Goal: Task Accomplishment & Management: Manage account settings

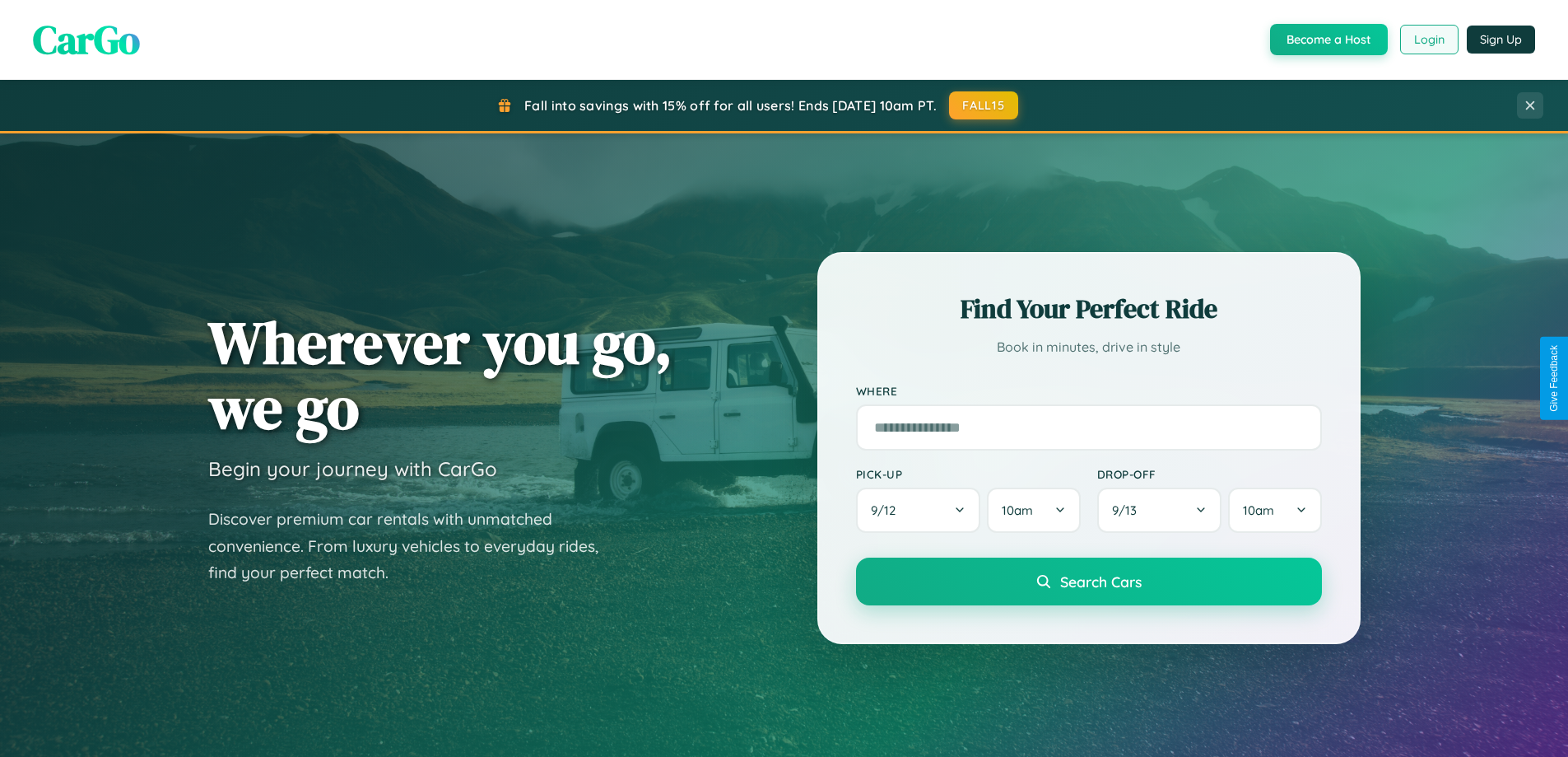
click at [1428, 39] on button "Login" at bounding box center [1429, 39] width 58 height 30
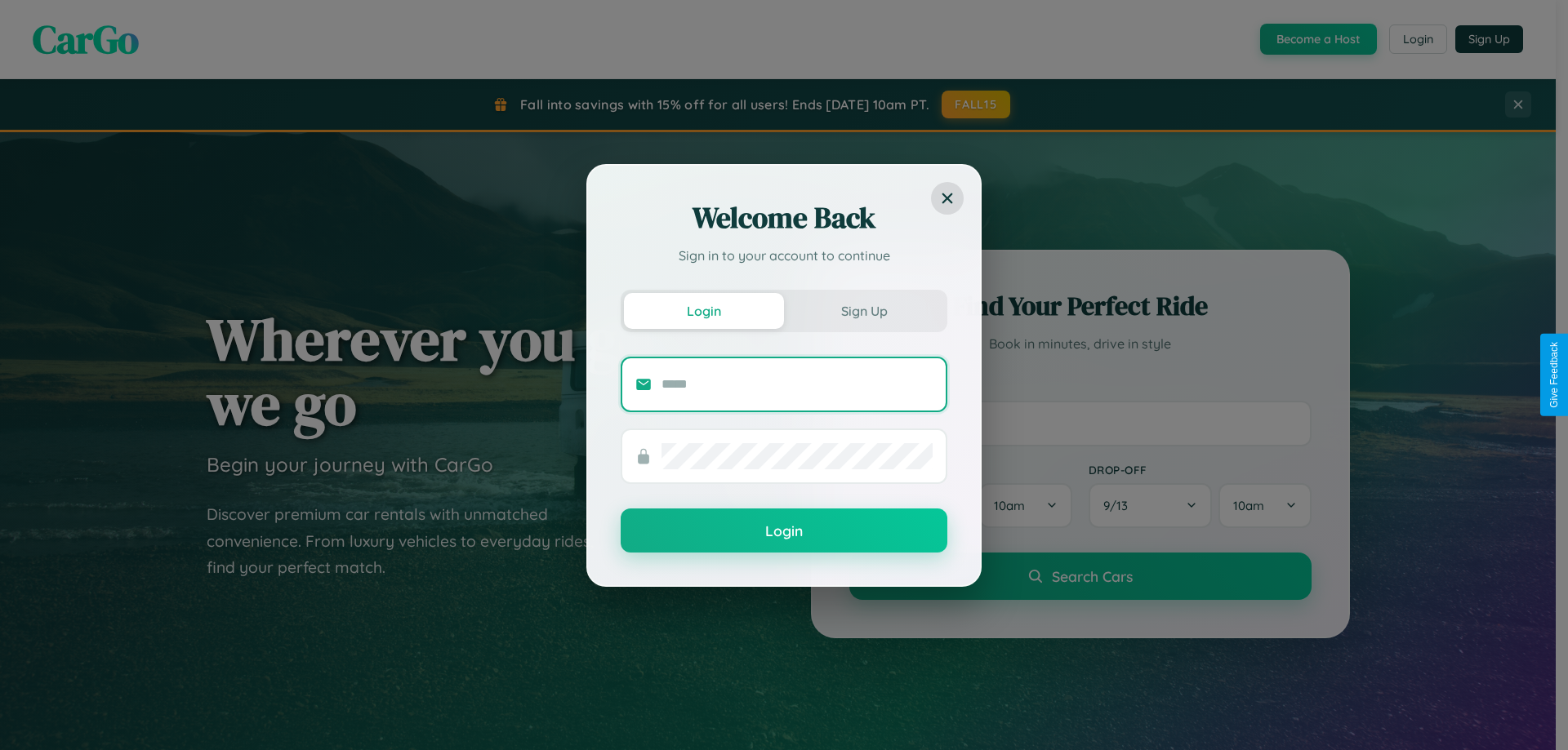
click at [797, 383] on input "text" at bounding box center [796, 384] width 271 height 26
type input "**********"
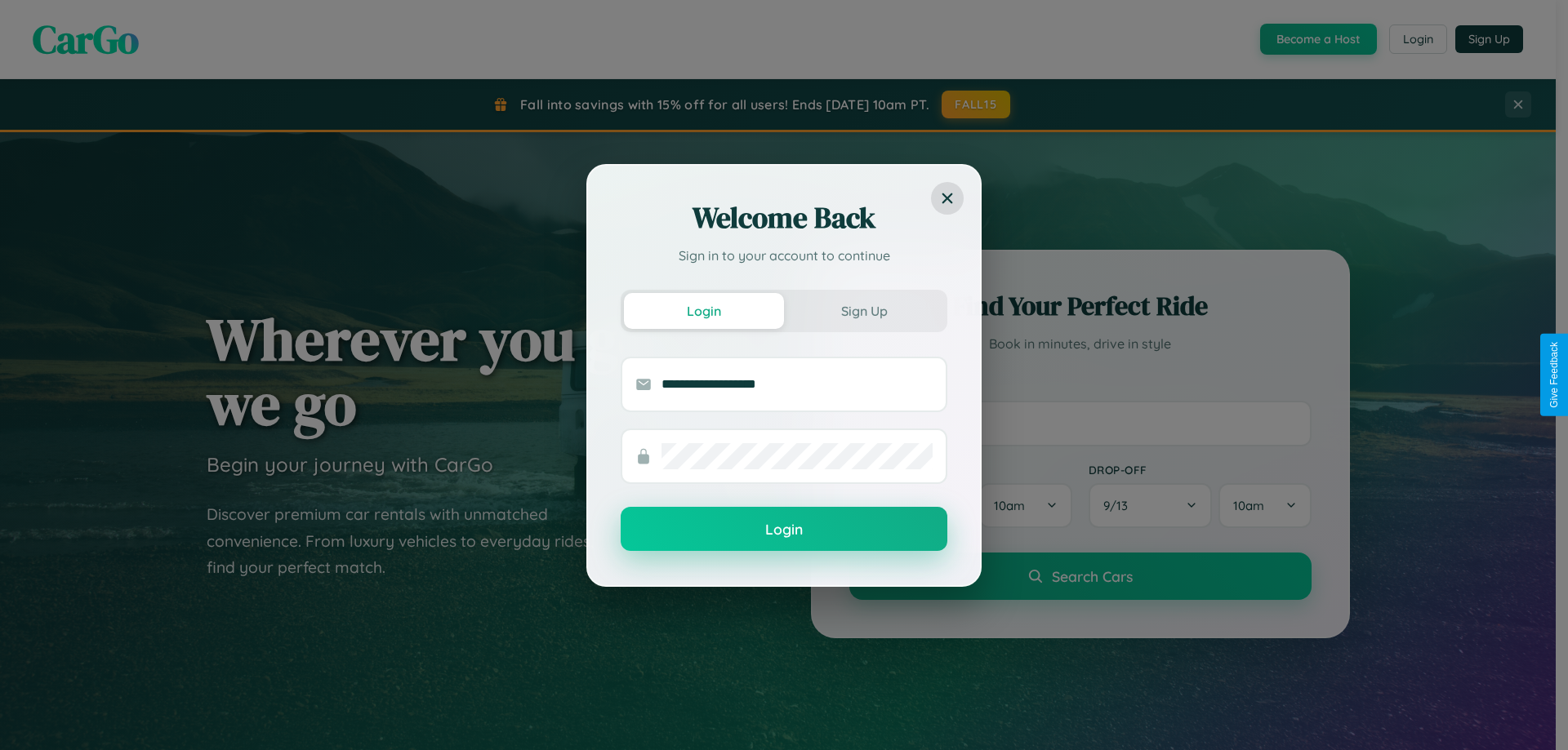
click at [784, 529] on button "Login" at bounding box center [783, 529] width 326 height 44
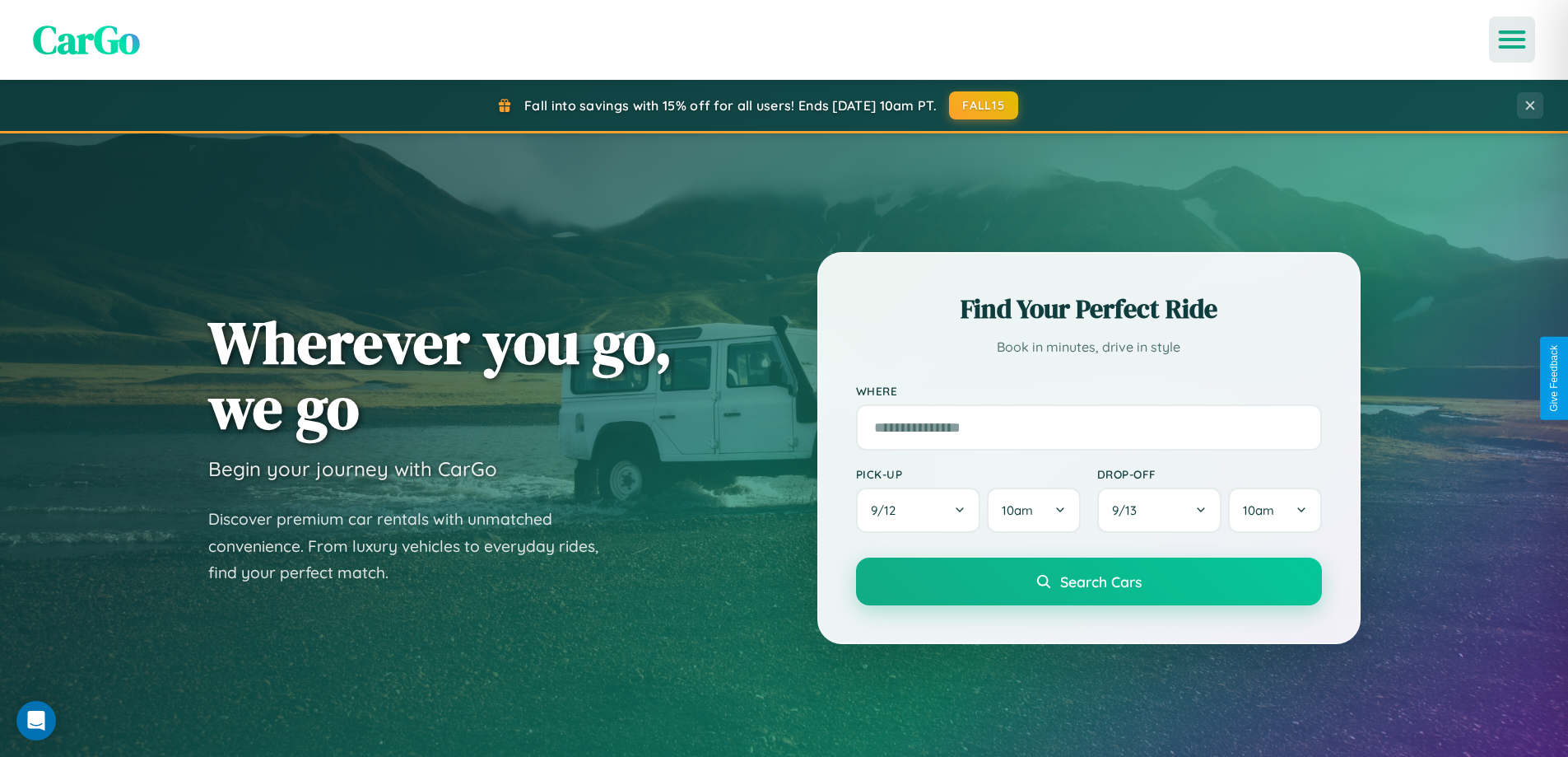
click at [1512, 39] on icon "Open menu" at bounding box center [1512, 39] width 24 height 15
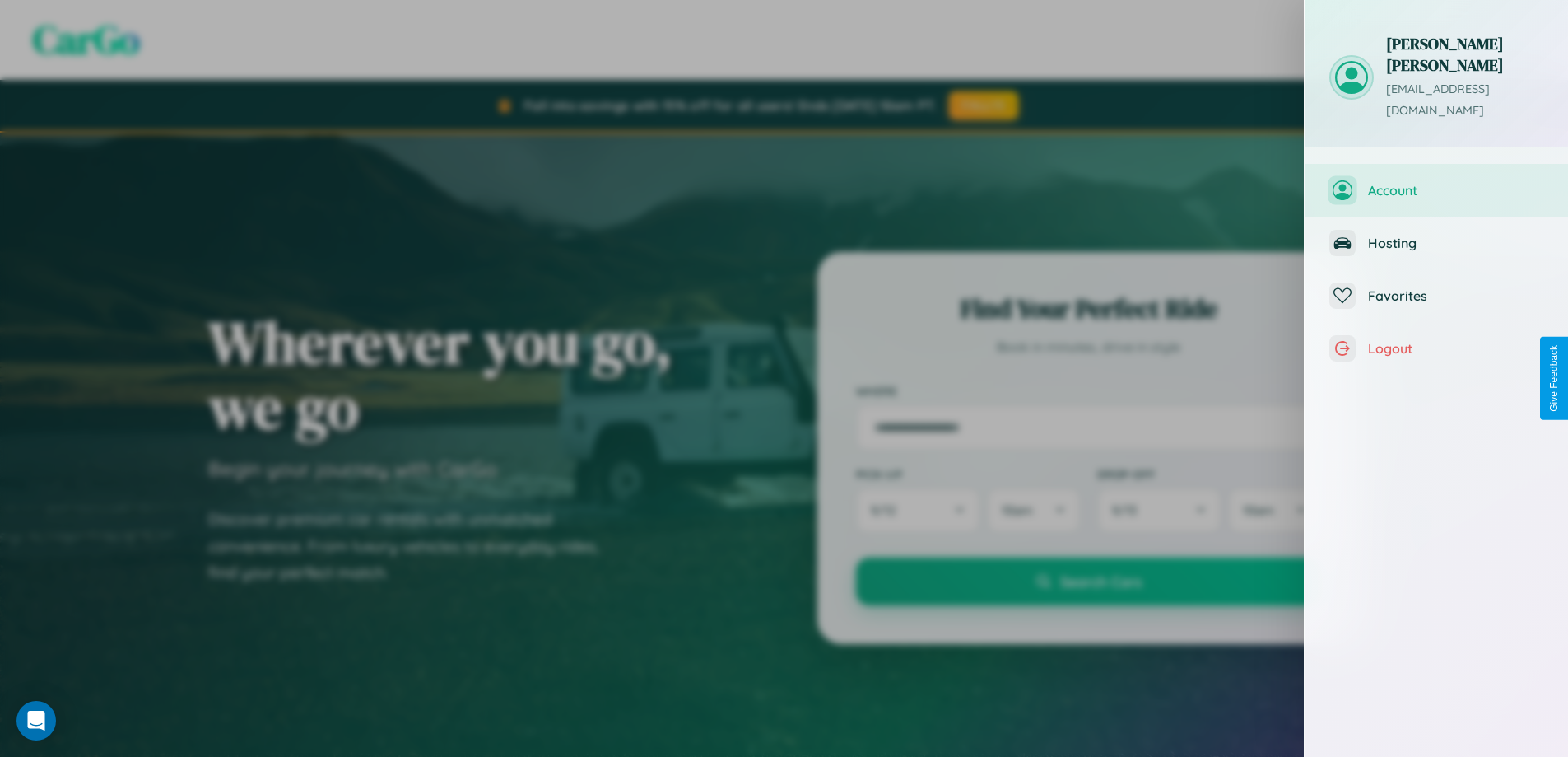
click at [1436, 182] on span "Account" at bounding box center [1455, 190] width 175 height 17
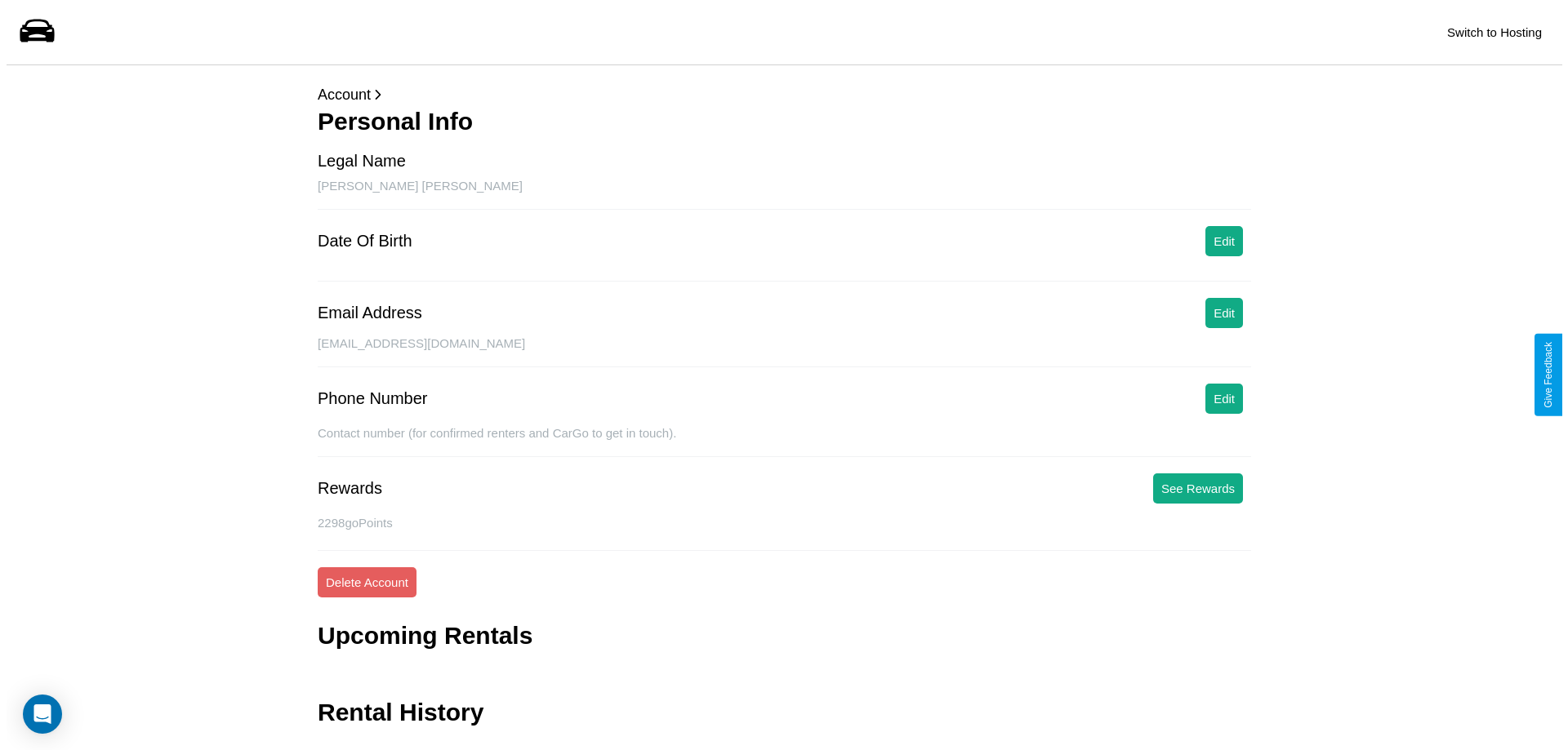
scroll to position [39, 0]
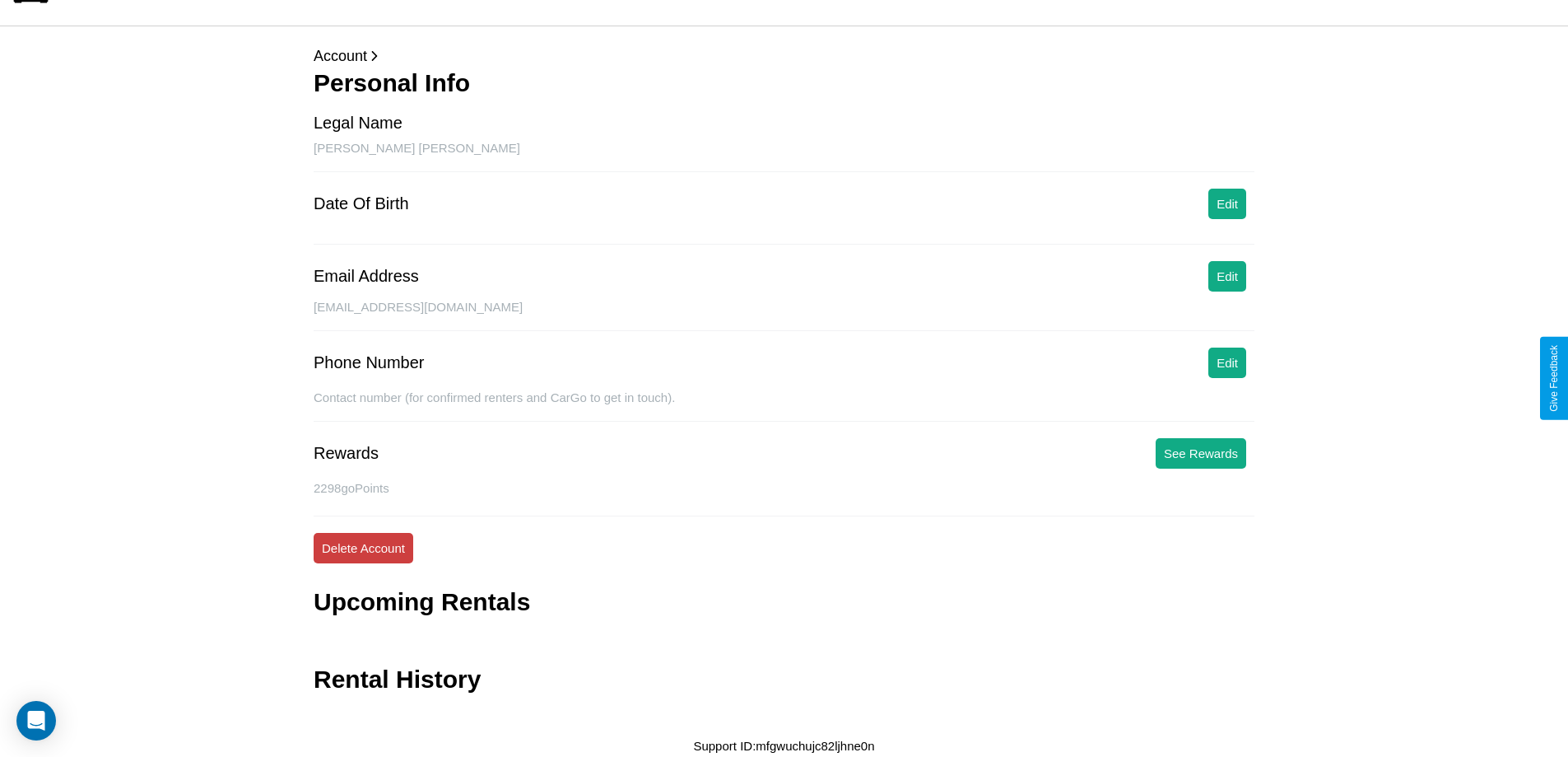
click at [363, 547] on button "Delete Account" at bounding box center [363, 547] width 99 height 31
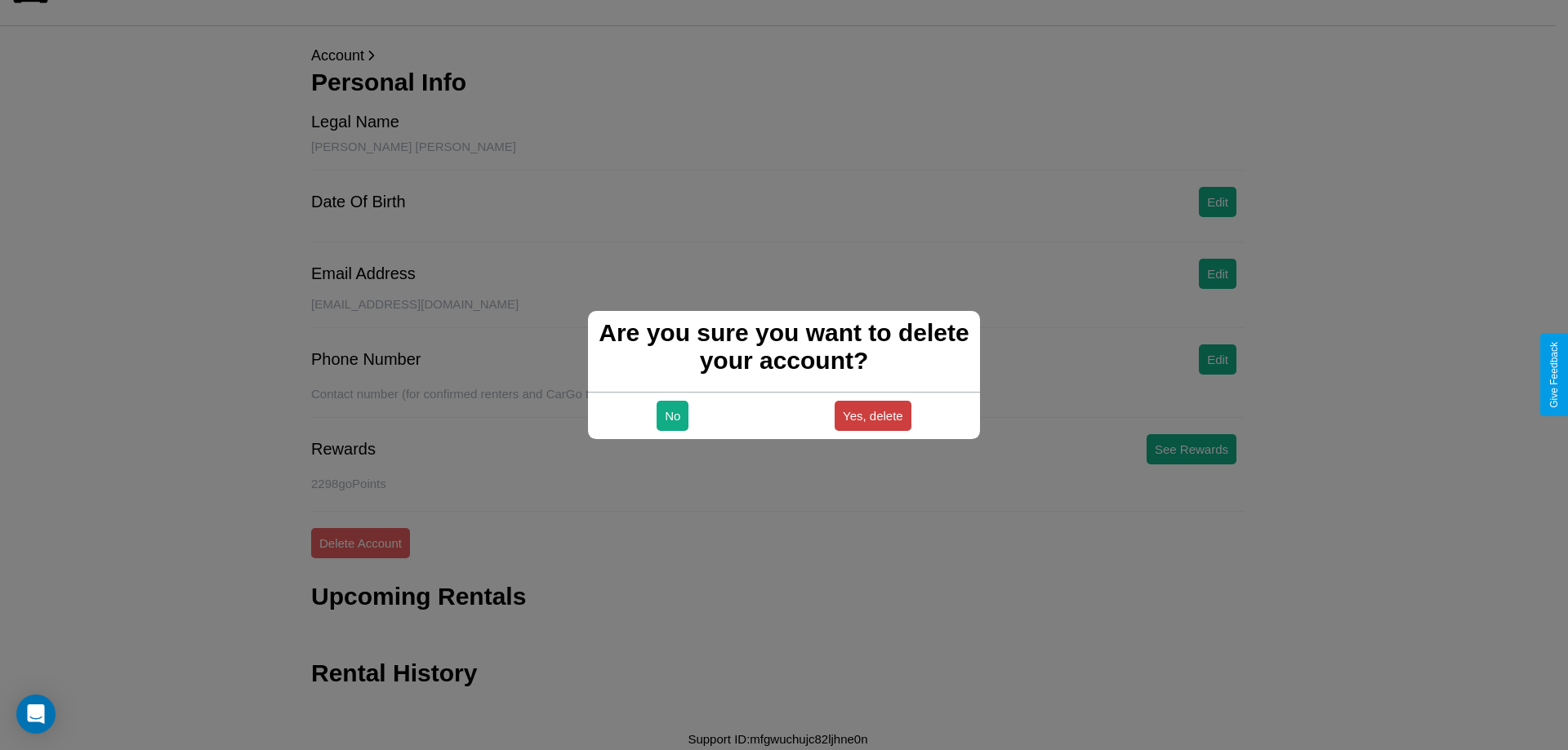
click at [872, 415] on button "Yes, delete" at bounding box center [872, 415] width 77 height 30
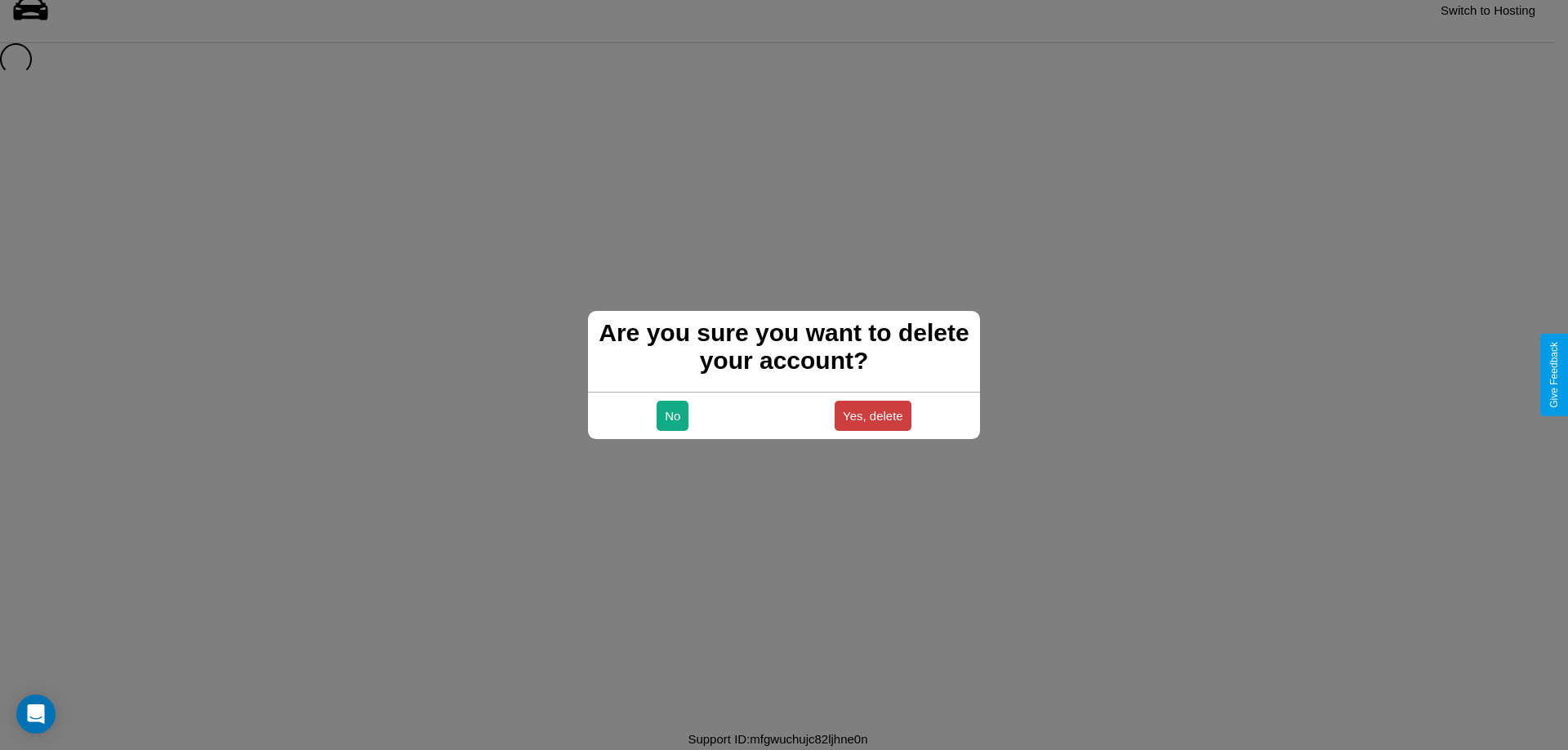
scroll to position [22, 0]
